Goal: Task Accomplishment & Management: Manage account settings

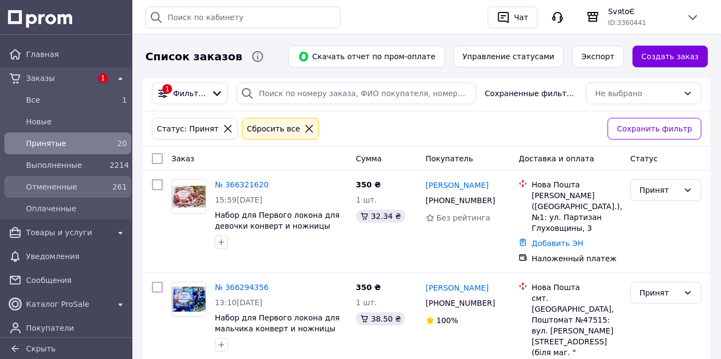
click at [73, 189] on span "Отмененные" at bounding box center [65, 186] width 79 height 11
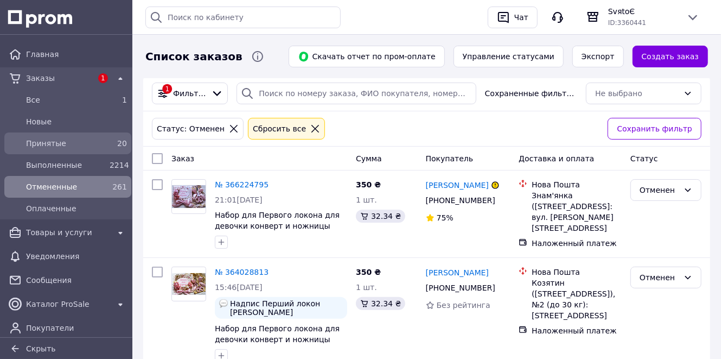
click at [61, 145] on span "Принятые" at bounding box center [65, 143] width 79 height 11
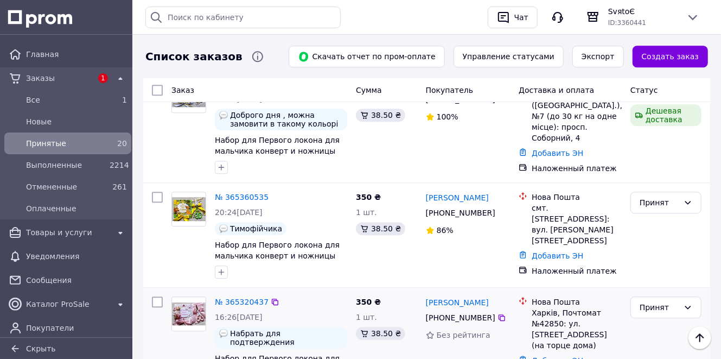
scroll to position [1518, 0]
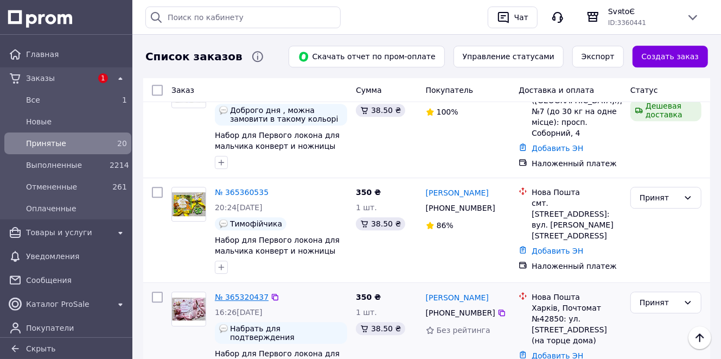
click at [232, 292] on link "№ 365320437" at bounding box center [242, 296] width 54 height 9
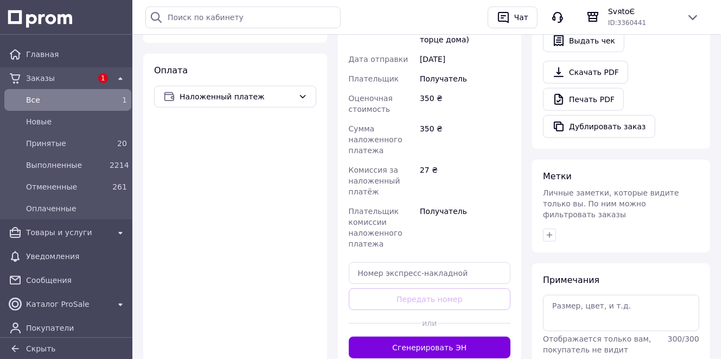
scroll to position [477, 0]
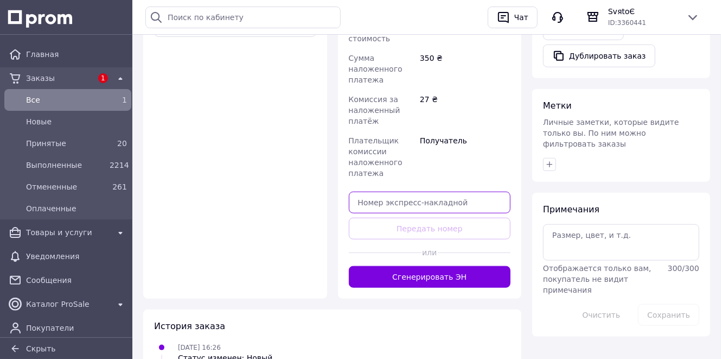
click at [381, 192] on input "text" at bounding box center [430, 203] width 162 height 22
paste input "20451269224207"
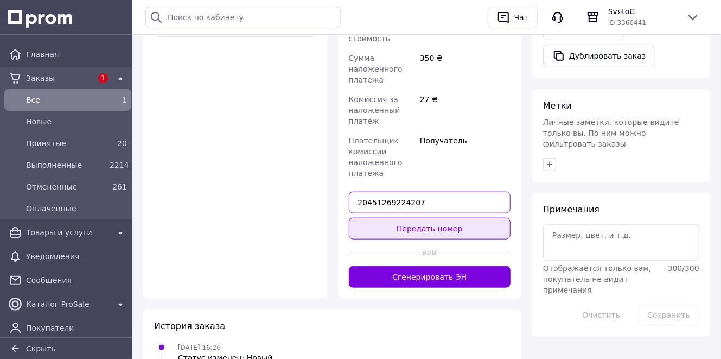
type input "20451269224207"
click at [390, 218] on button "Передать номер" at bounding box center [430, 229] width 162 height 22
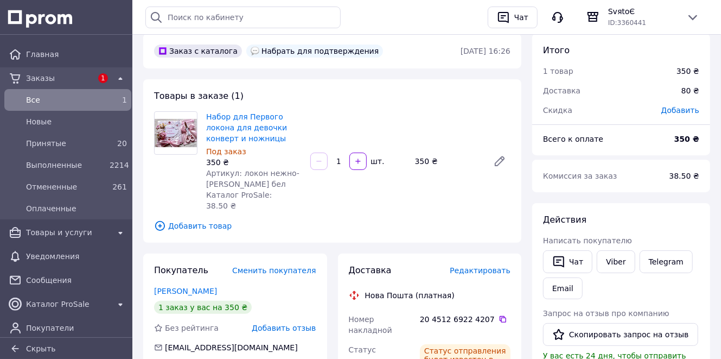
scroll to position [0, 0]
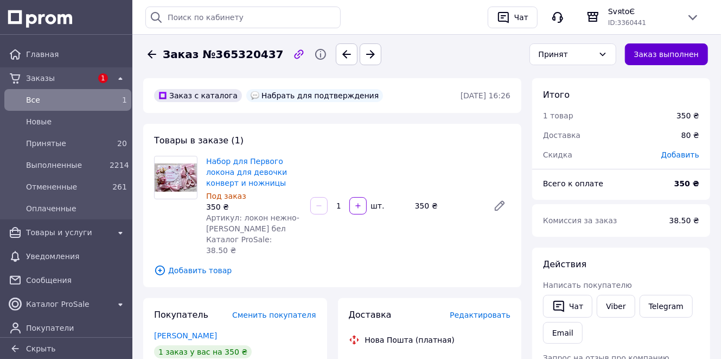
click at [669, 52] on button "Заказ выполнен" at bounding box center [666, 54] width 83 height 22
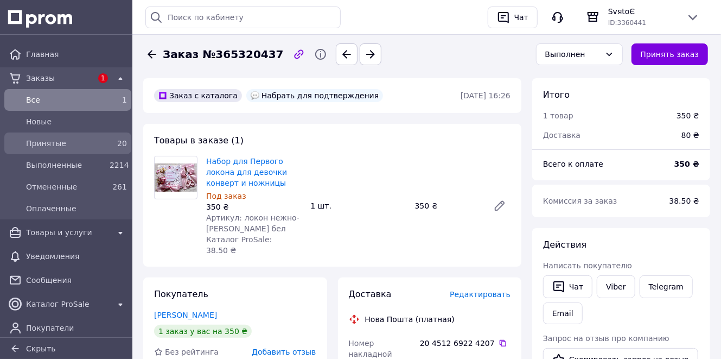
click at [91, 141] on span "Принятые" at bounding box center [65, 143] width 79 height 11
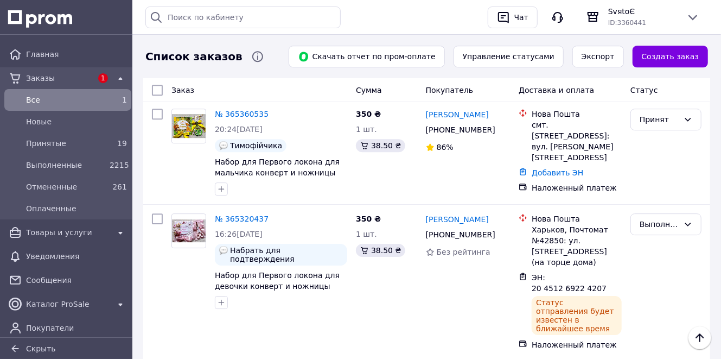
scroll to position [1693, 0]
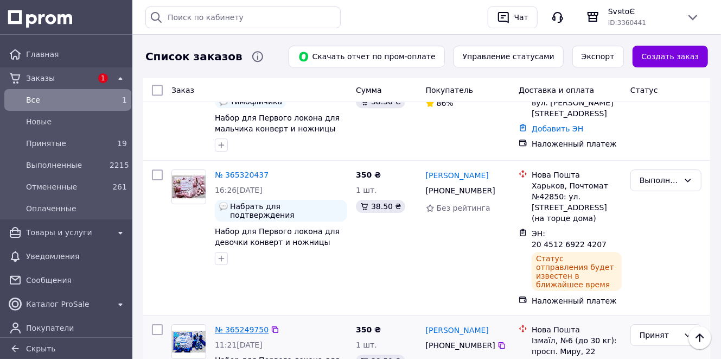
click at [238, 325] on link "№ 365249750" at bounding box center [242, 329] width 54 height 9
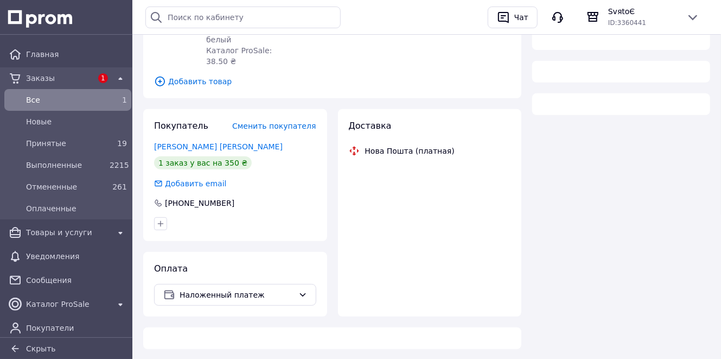
scroll to position [516, 0]
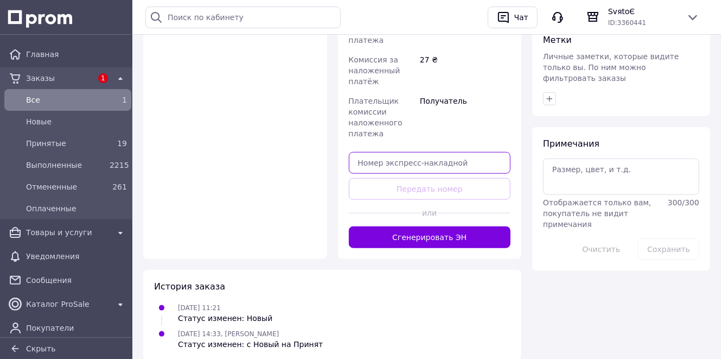
click at [415, 152] on input "text" at bounding box center [430, 163] width 162 height 22
paste input "20451269222978"
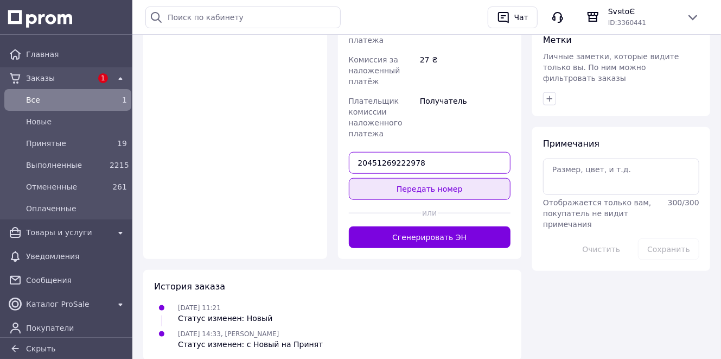
type input "20451269222978"
click at [413, 178] on button "Передать номер" at bounding box center [430, 189] width 162 height 22
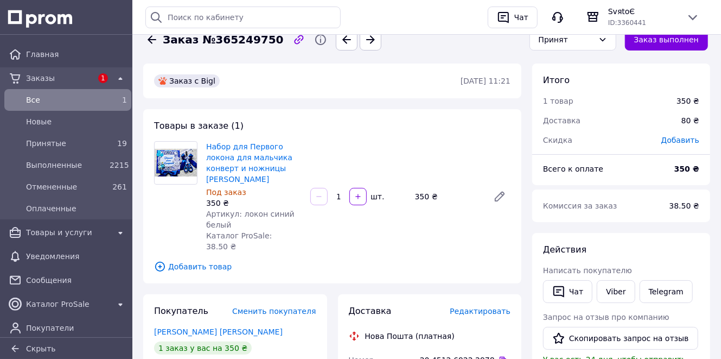
scroll to position [0, 0]
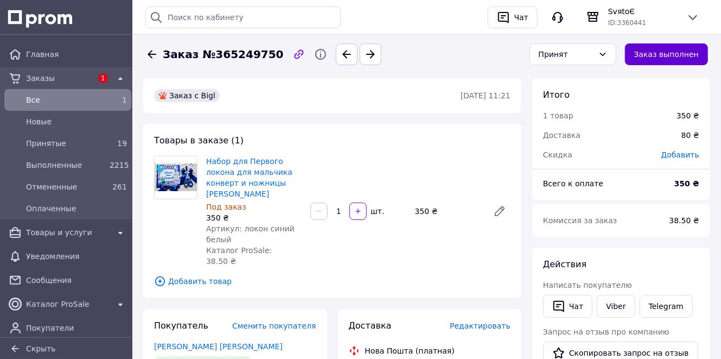
click at [665, 55] on button "Заказ выполнен" at bounding box center [666, 54] width 83 height 22
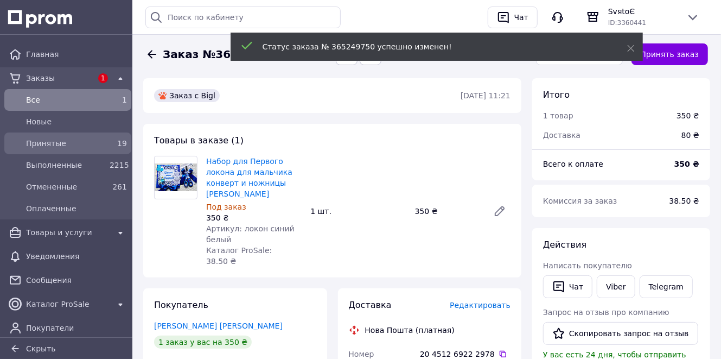
click at [92, 145] on span "Принятые" at bounding box center [65, 143] width 79 height 11
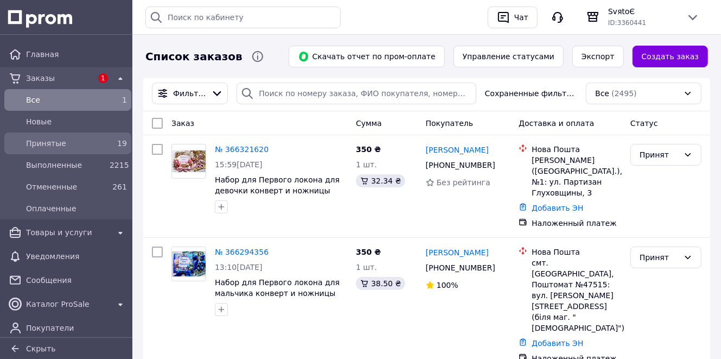
click at [100, 142] on span "Принятые" at bounding box center [65, 143] width 79 height 11
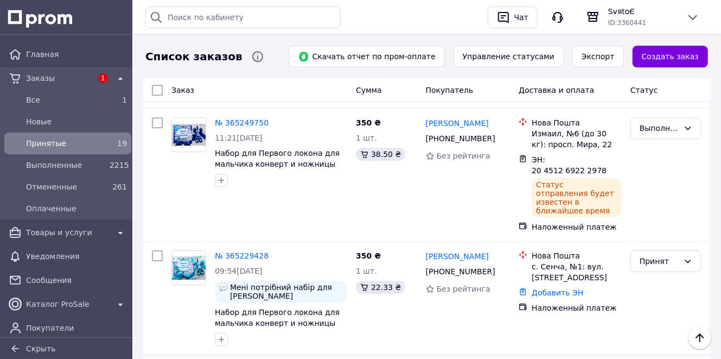
scroll to position [1735, 0]
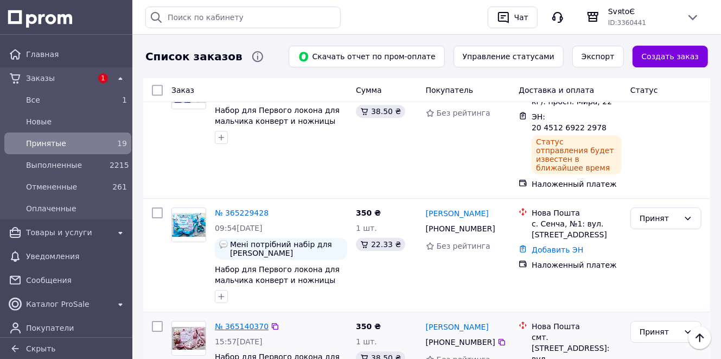
click at [234, 322] on link "№ 365140370" at bounding box center [242, 326] width 54 height 9
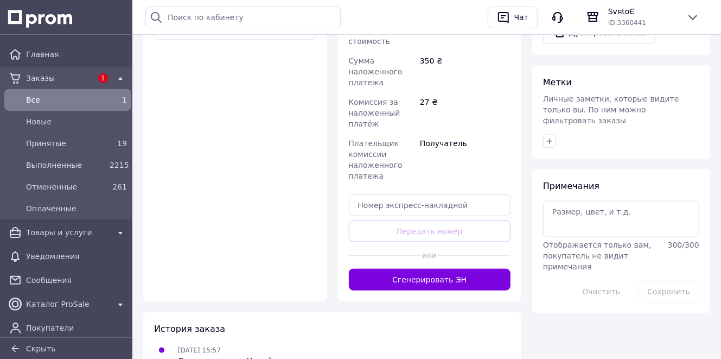
scroll to position [477, 0]
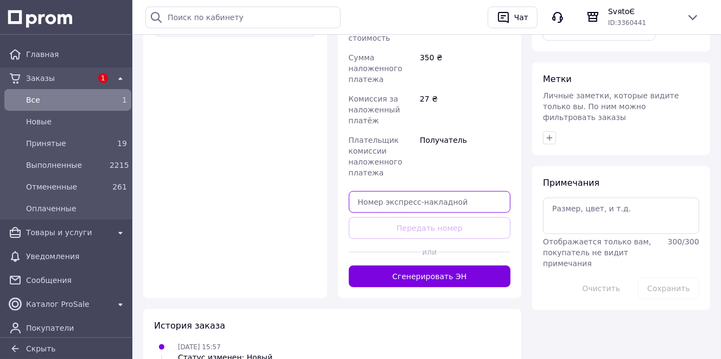
click at [422, 191] on input "text" at bounding box center [430, 202] width 162 height 22
paste input "20451269223483"
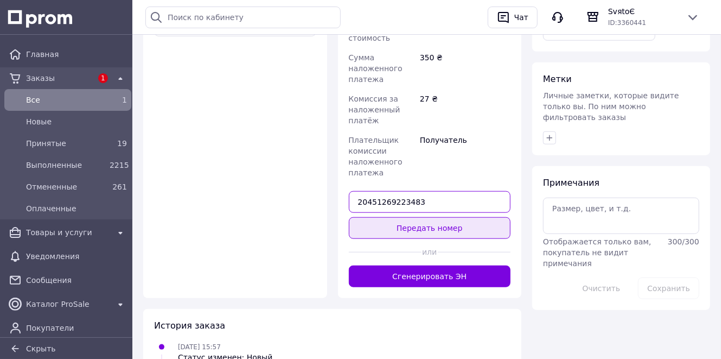
type input "20451269223483"
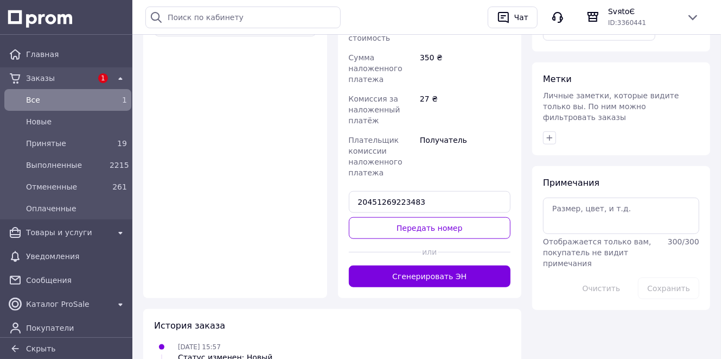
drag, startPoint x: 418, startPoint y: 203, endPoint x: 414, endPoint y: 208, distance: 6.2
click at [418, 217] on button "Передать номер" at bounding box center [430, 228] width 162 height 22
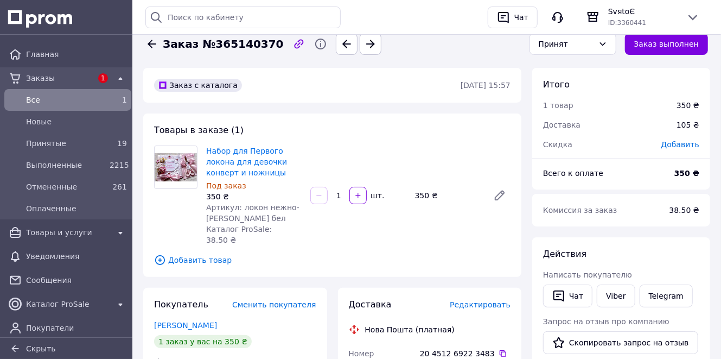
scroll to position [0, 0]
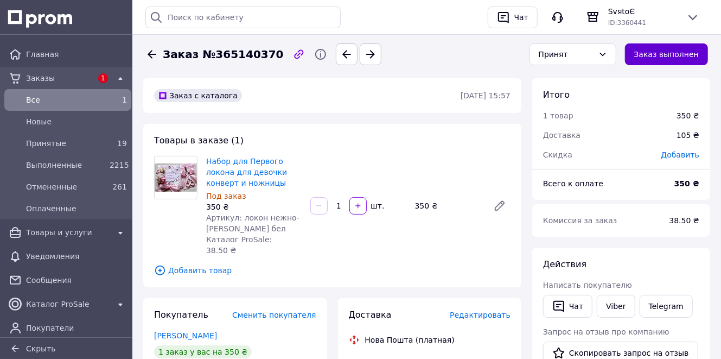
click at [663, 52] on button "Заказ выполнен" at bounding box center [666, 54] width 83 height 22
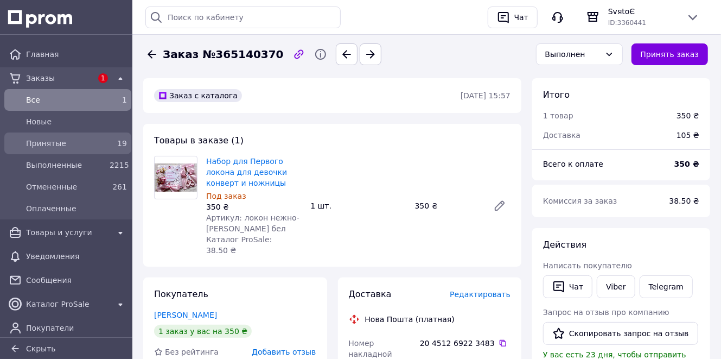
click at [110, 147] on div "19" at bounding box center [118, 143] width 17 height 11
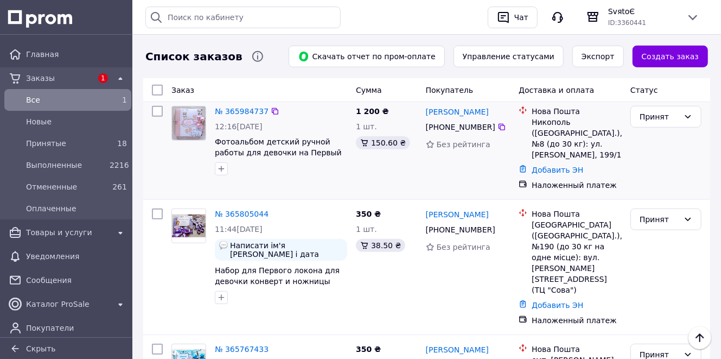
scroll to position [347, 0]
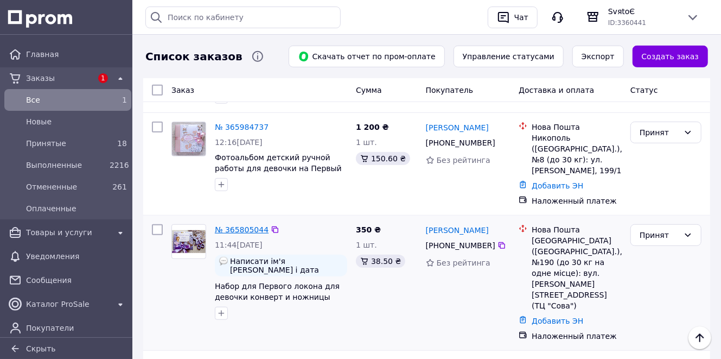
click at [249, 225] on link "№ 365805044" at bounding box center [242, 229] width 54 height 9
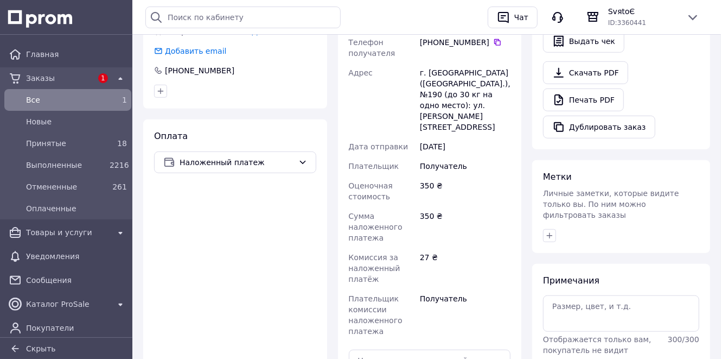
scroll to position [477, 0]
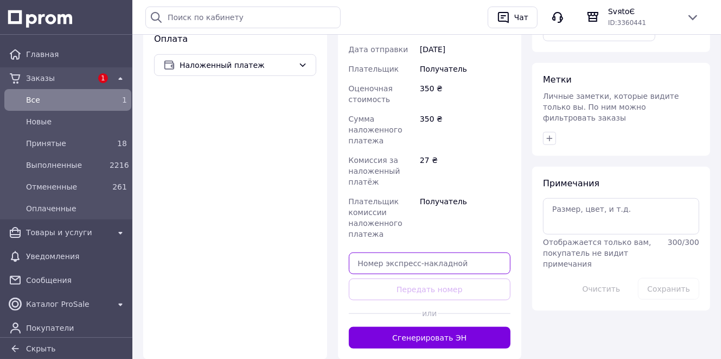
click at [398, 252] on input "text" at bounding box center [430, 263] width 162 height 22
paste input "20451269222039"
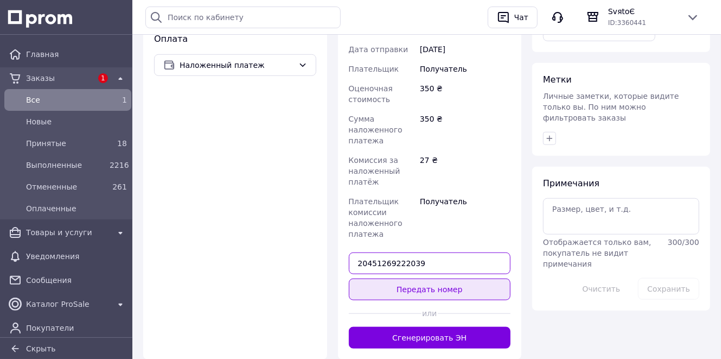
type input "20451269222039"
click at [432, 278] on button "Передать номер" at bounding box center [430, 289] width 162 height 22
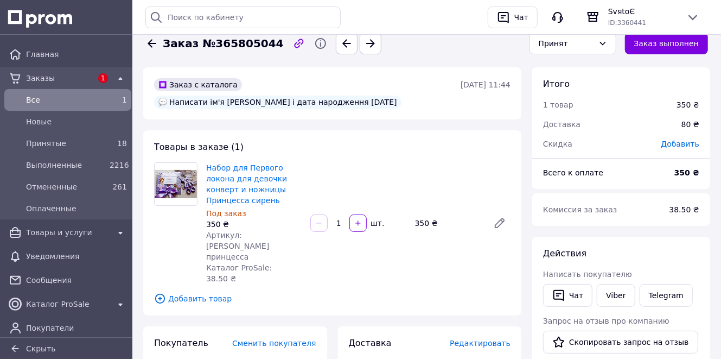
scroll to position [0, 0]
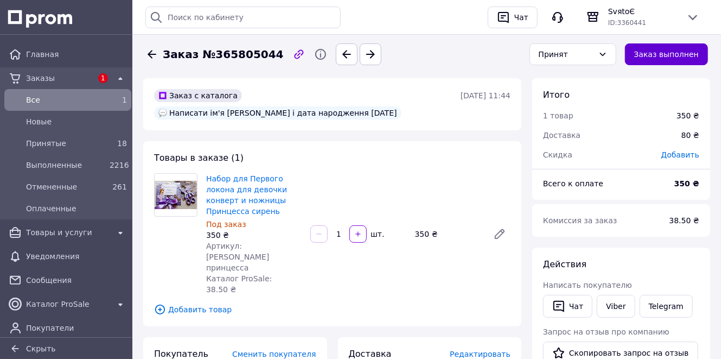
click at [675, 49] on button "Заказ выполнен" at bounding box center [666, 54] width 83 height 22
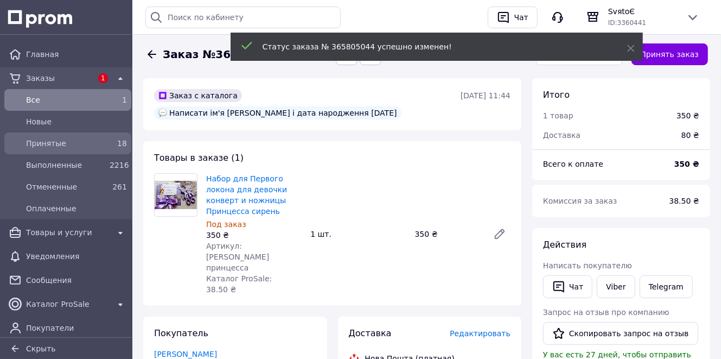
click at [79, 145] on span "Принятые" at bounding box center [65, 143] width 79 height 11
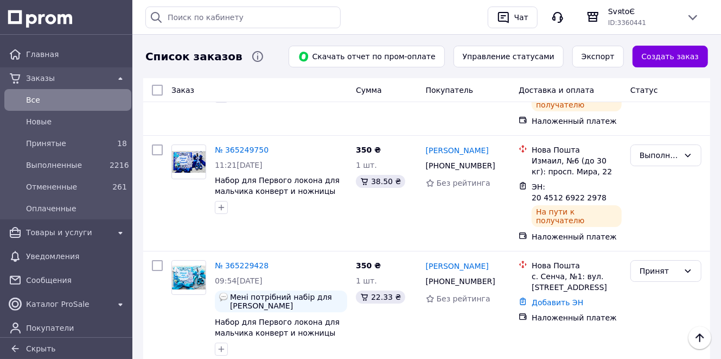
scroll to position [1910, 0]
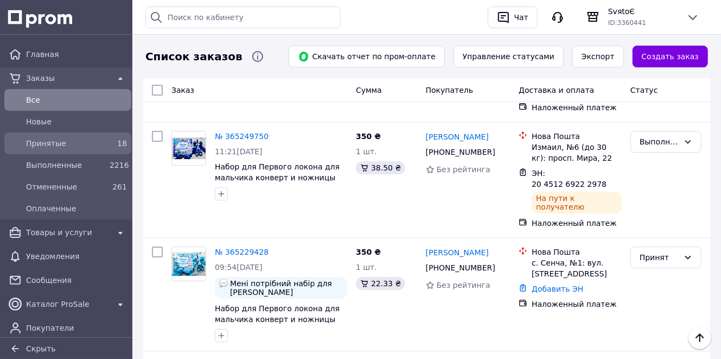
click at [92, 137] on div "Принятые" at bounding box center [66, 143] width 84 height 15
